Goal: Entertainment & Leisure: Consume media (video, audio)

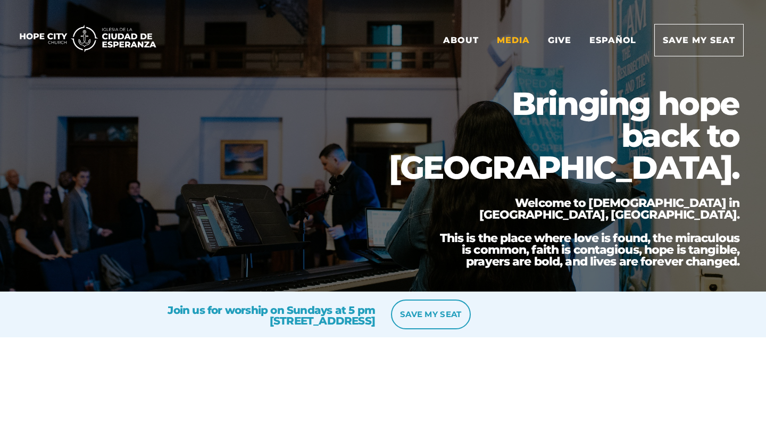
click at [519, 43] on link "Media" at bounding box center [513, 39] width 49 height 31
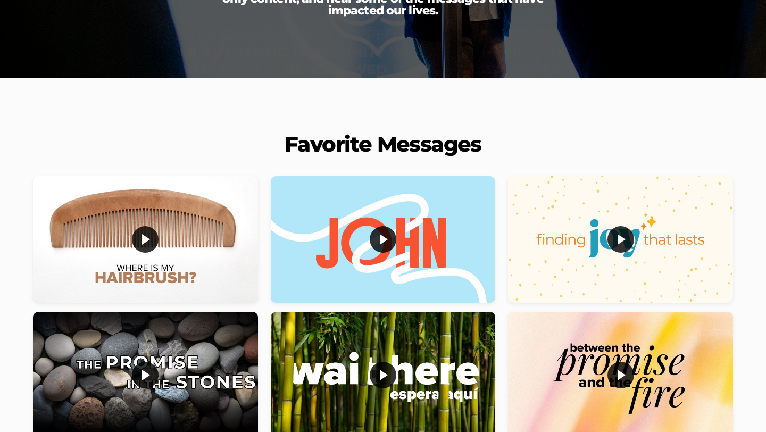
scroll to position [213, 0]
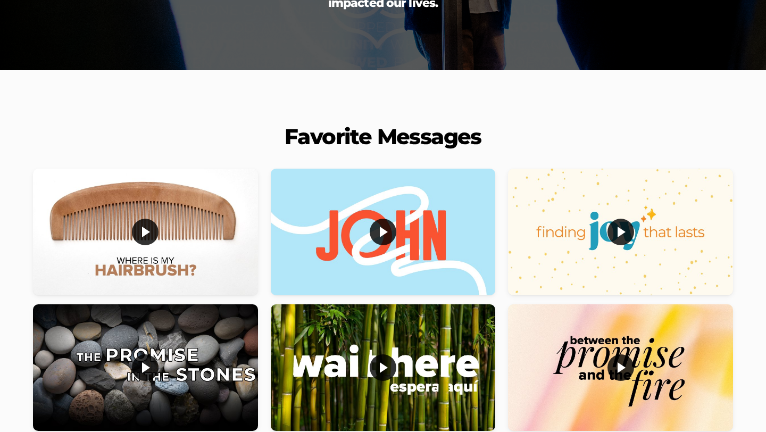
click at [201, 264] on div at bounding box center [145, 232] width 225 height 127
click at [187, 210] on div at bounding box center [145, 232] width 225 height 127
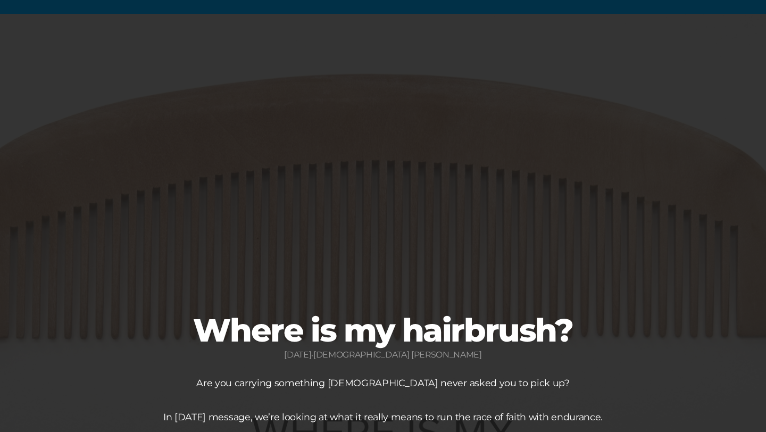
scroll to position [66, 0]
